Goal: Task Accomplishment & Management: Use online tool/utility

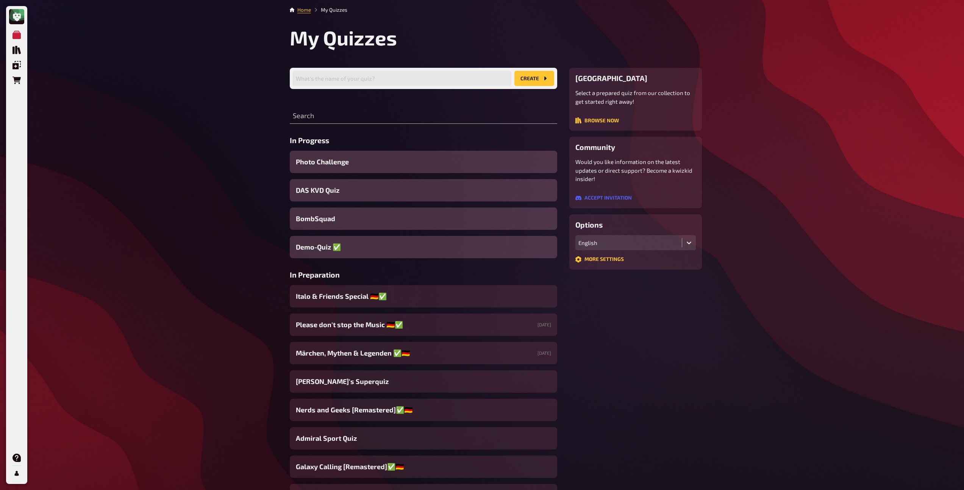
click at [337, 246] on span "Demo-Quiz ✅​" at bounding box center [318, 247] width 45 height 10
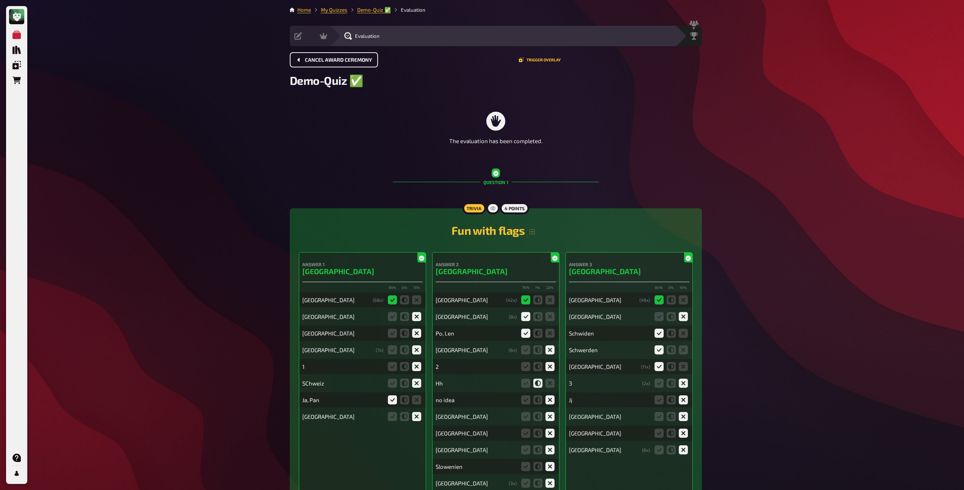
click at [350, 60] on span "Cancel award ceremony" at bounding box center [338, 60] width 67 height 5
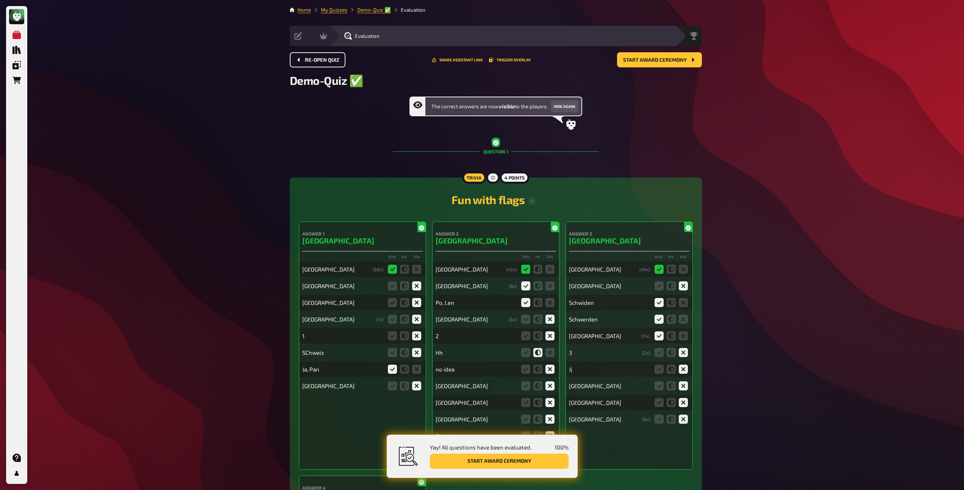
click at [332, 59] on span "Re-open Quiz" at bounding box center [322, 60] width 34 height 5
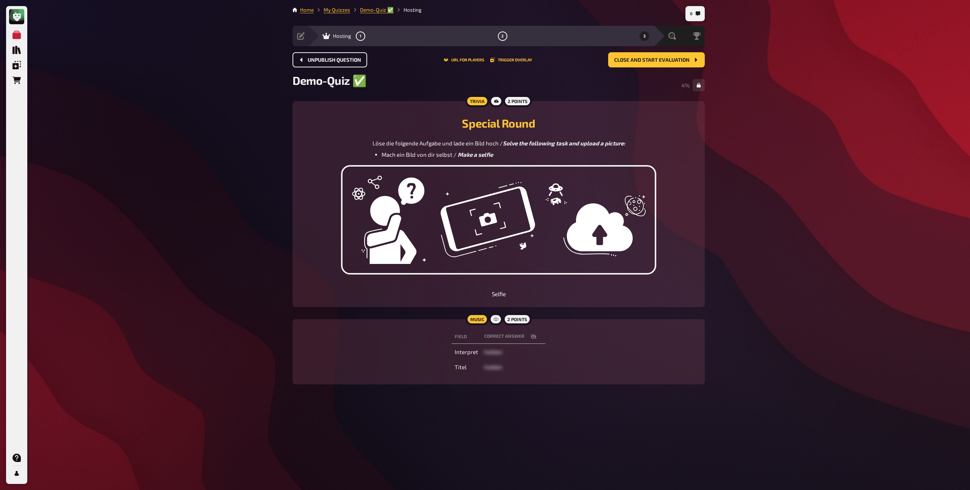
click at [332, 59] on span "Unpublish question" at bounding box center [334, 60] width 53 height 5
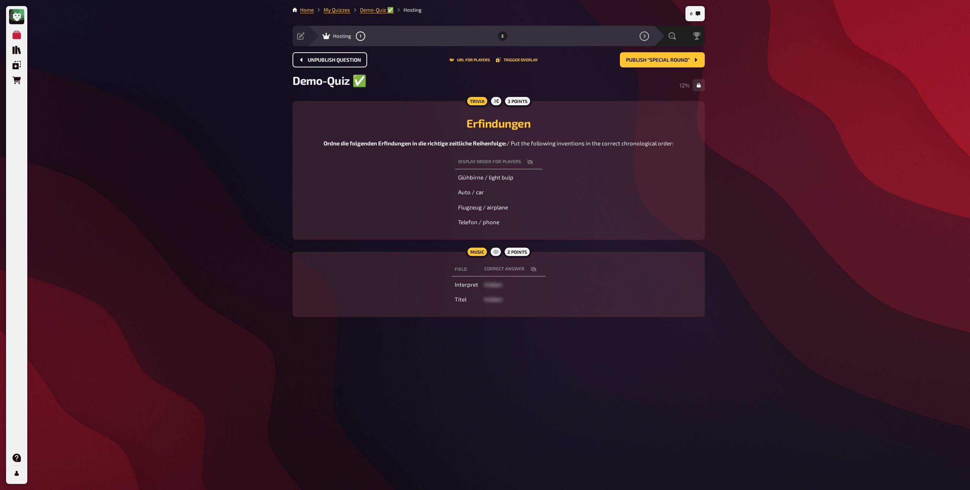
click at [332, 59] on span "Unpublish question" at bounding box center [334, 60] width 53 height 5
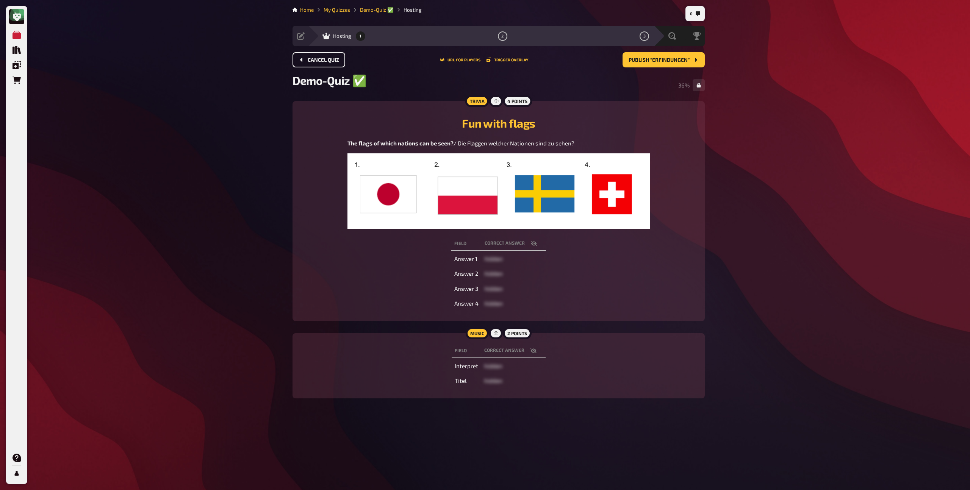
click at [332, 59] on span "Cancel Quiz" at bounding box center [323, 60] width 31 height 5
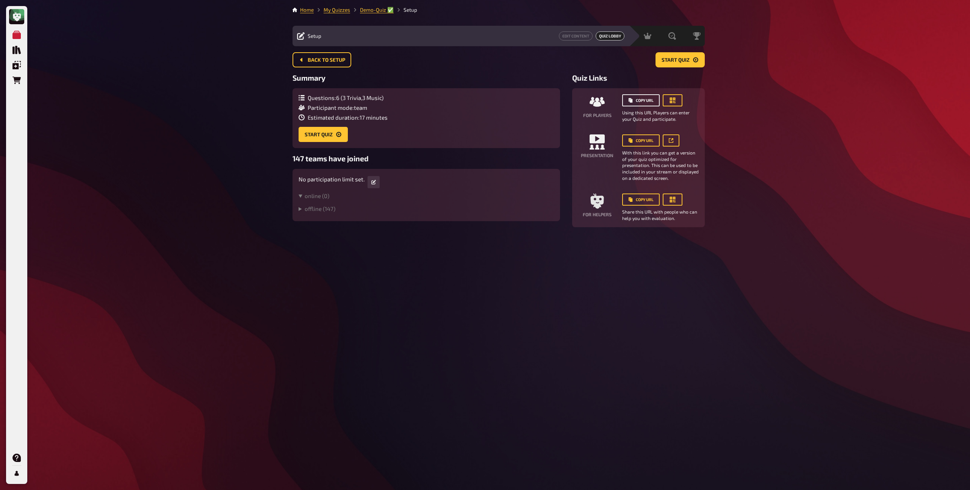
click at [650, 101] on button "Copy URL" at bounding box center [641, 100] width 38 height 12
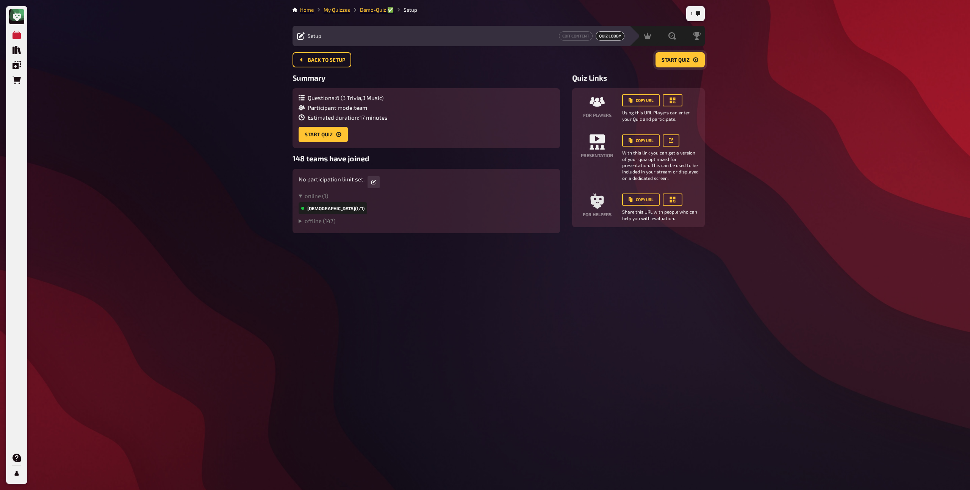
click at [685, 61] on span "Start Quiz" at bounding box center [676, 60] width 28 height 5
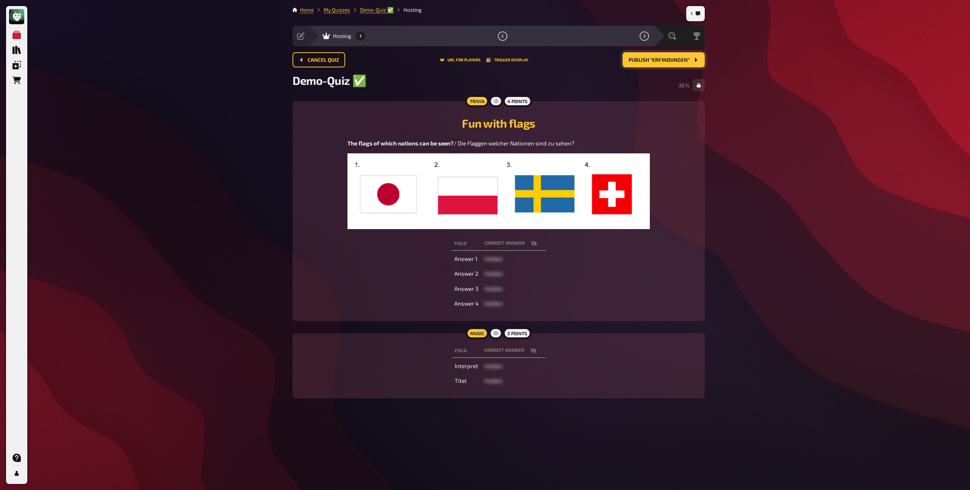
click at [670, 83] on div "Demo-Quiz ✅​ 36 %" at bounding box center [499, 85] width 412 height 23
click at [670, 61] on span "Publish “Erfindungen”" at bounding box center [659, 60] width 61 height 5
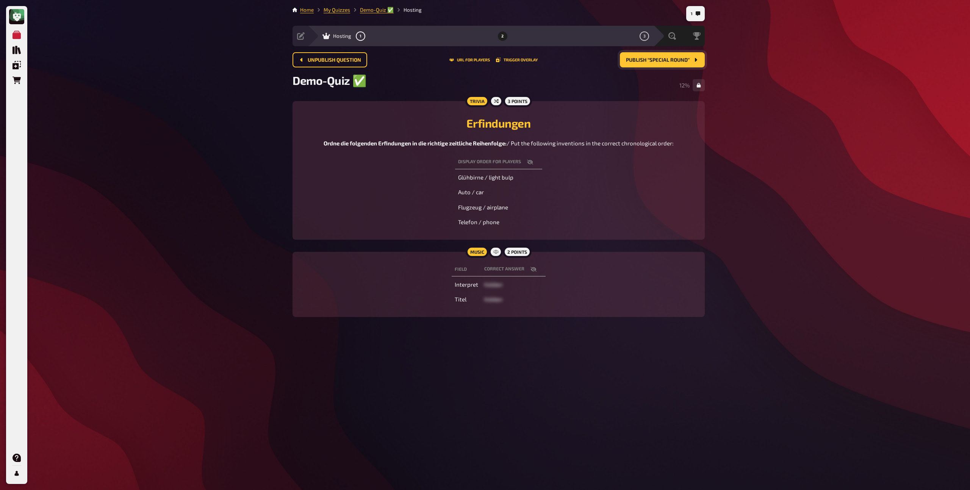
click at [648, 61] on span "Publish “Special Round”" at bounding box center [658, 60] width 64 height 5
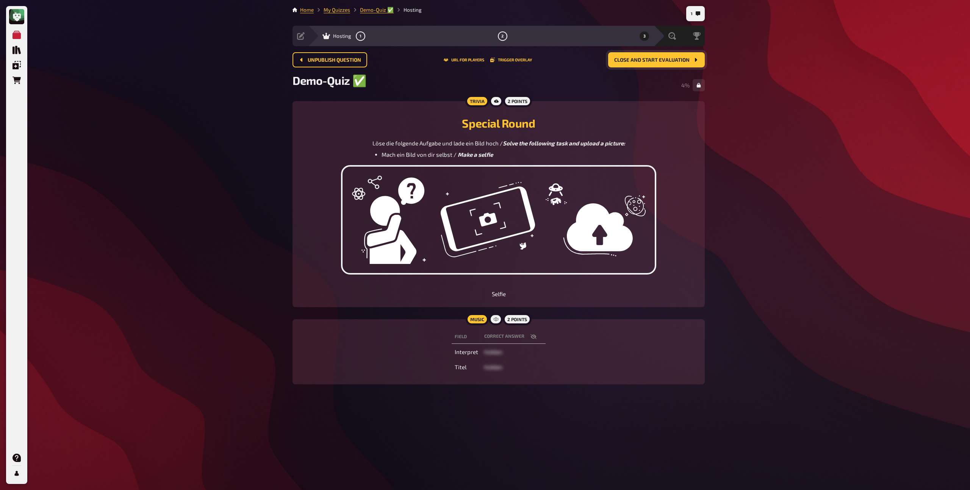
click at [642, 64] on button "Close and start evaluation" at bounding box center [656, 59] width 97 height 15
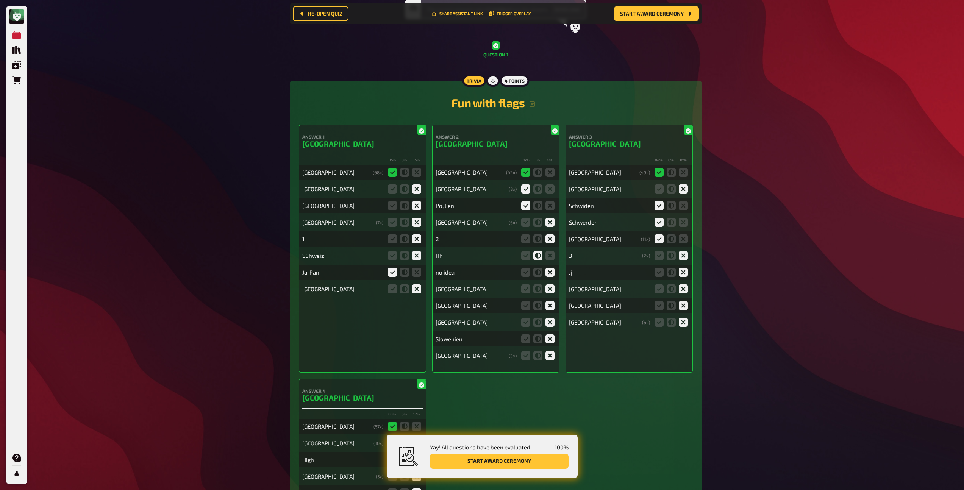
scroll to position [114, 0]
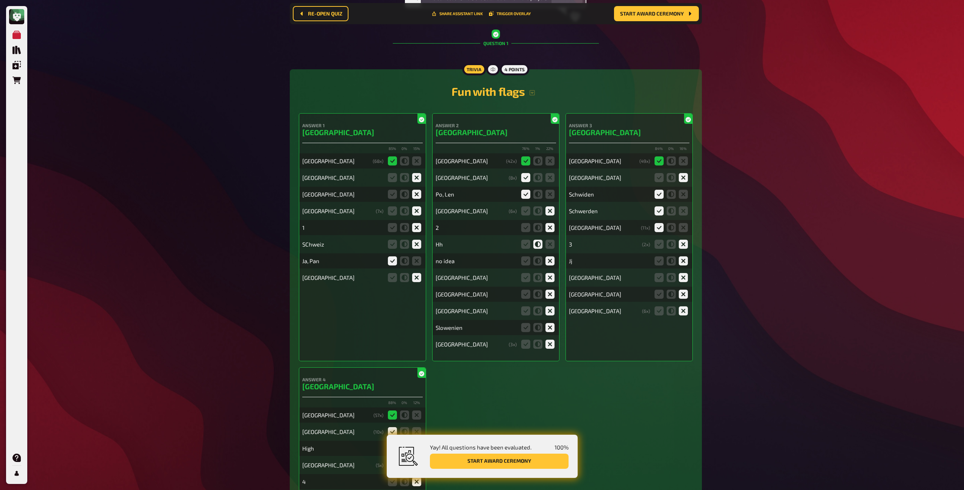
click at [315, 136] on h3 "[GEOGRAPHIC_DATA]" at bounding box center [362, 132] width 120 height 9
click at [310, 163] on div "[GEOGRAPHIC_DATA]" at bounding box center [335, 161] width 67 height 7
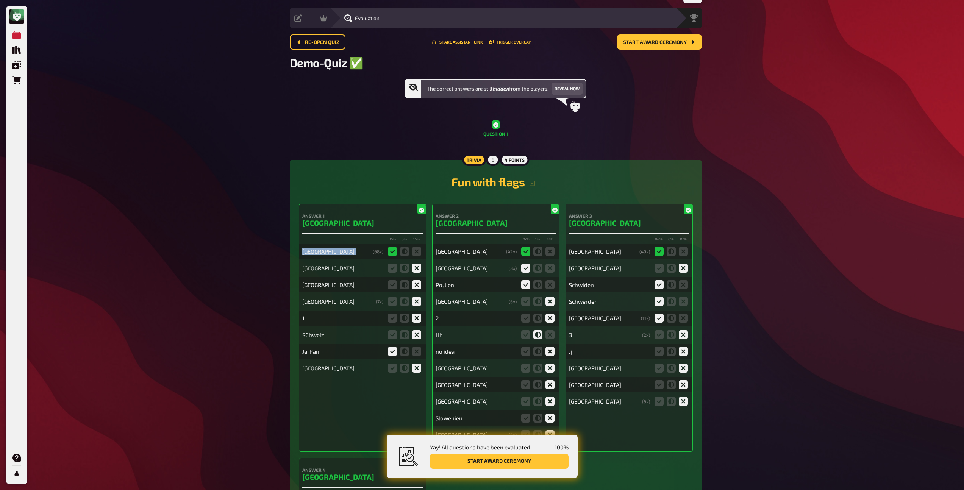
scroll to position [17, 0]
click at [570, 89] on button "Reveal now" at bounding box center [567, 89] width 31 height 12
click at [664, 37] on button "Start award ceremony" at bounding box center [659, 42] width 85 height 15
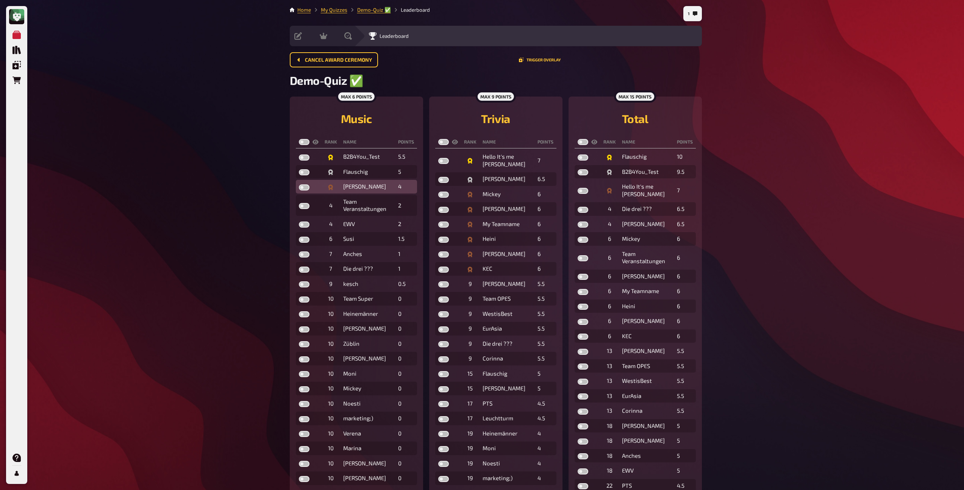
click at [302, 188] on label at bounding box center [304, 188] width 11 height 6
click at [299, 185] on input "checkbox" at bounding box center [299, 184] width 0 height 0
checkbox input "true"
click at [306, 172] on label at bounding box center [304, 172] width 11 height 6
click at [299, 169] on input "checkbox" at bounding box center [299, 169] width 0 height 0
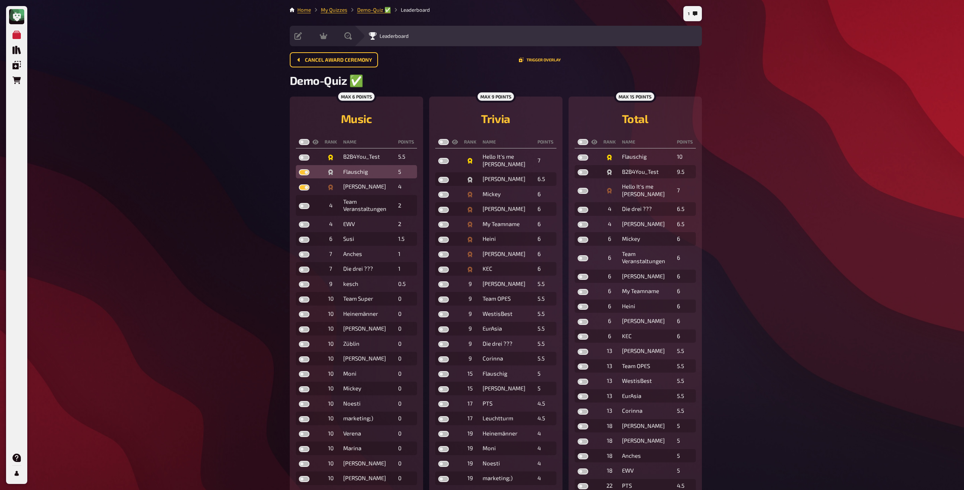
checkbox input "true"
click at [304, 162] on td at bounding box center [309, 157] width 26 height 14
click at [443, 195] on label at bounding box center [443, 195] width 11 height 6
click at [438, 192] on input "checkbox" at bounding box center [438, 191] width 0 height 0
checkbox input "true"
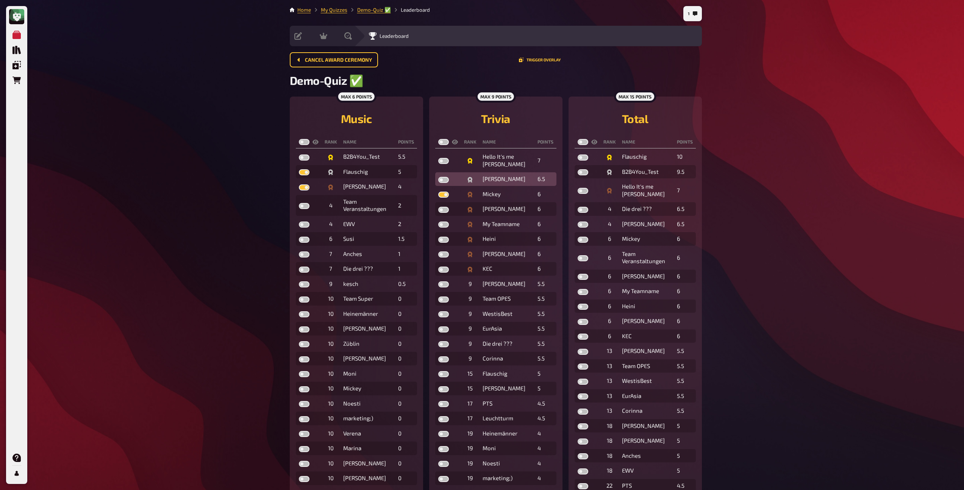
click at [442, 181] on label at bounding box center [443, 180] width 11 height 6
click at [438, 177] on input "checkbox" at bounding box center [438, 177] width 0 height 0
checkbox input "true"
click at [443, 160] on label at bounding box center [443, 161] width 11 height 6
click at [438, 158] on input "checkbox" at bounding box center [438, 158] width 0 height 0
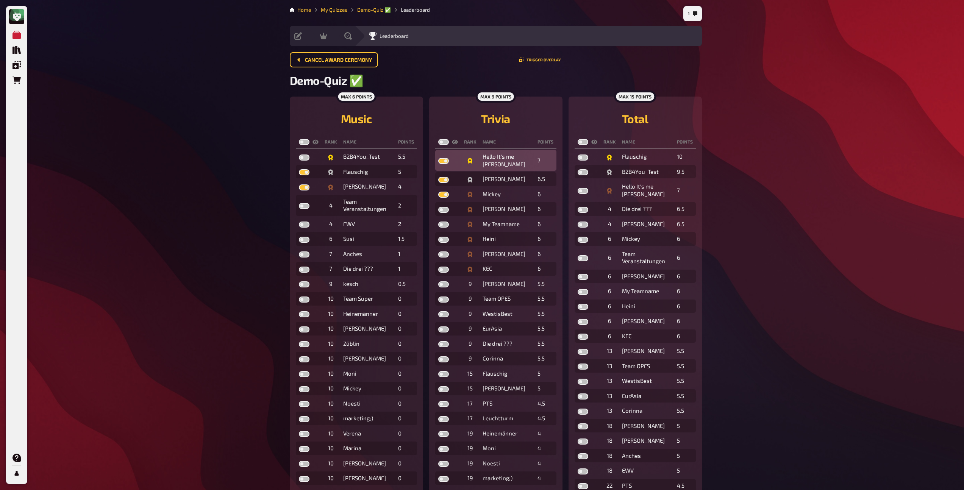
checkbox input "true"
click at [581, 189] on label at bounding box center [583, 191] width 11 height 6
click at [578, 188] on input "checkbox" at bounding box center [577, 188] width 0 height 0
checkbox input "true"
click at [582, 173] on label at bounding box center [583, 172] width 11 height 6
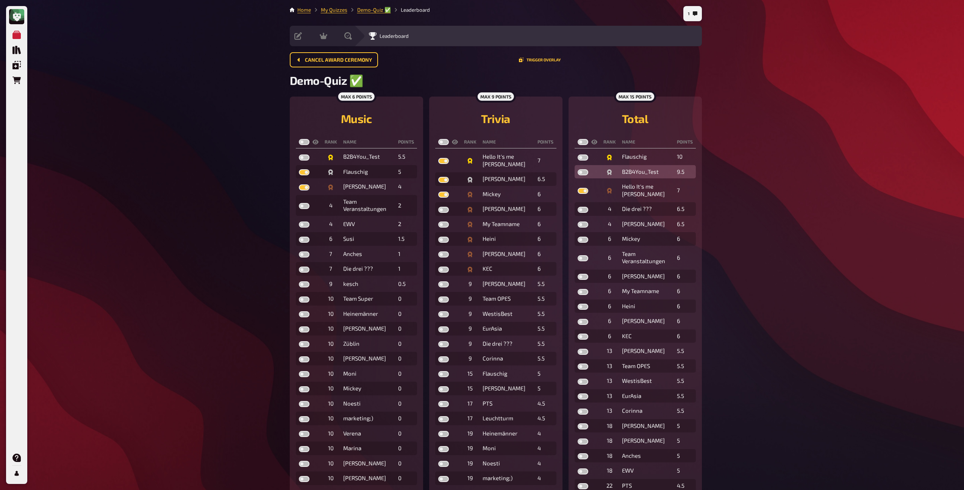
click at [578, 169] on input "checkbox" at bounding box center [577, 169] width 0 height 0
checkbox input "true"
click at [582, 157] on label at bounding box center [583, 158] width 11 height 6
click at [578, 155] on input "checkbox" at bounding box center [577, 154] width 0 height 0
checkbox input "true"
